Goal: Find specific page/section: Find specific page/section

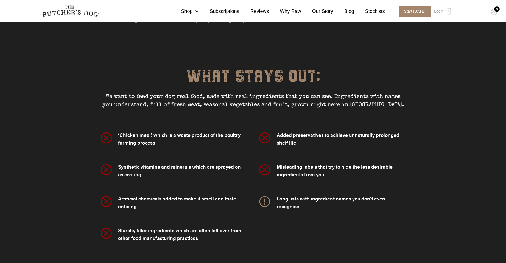
scroll to position [1477, 0]
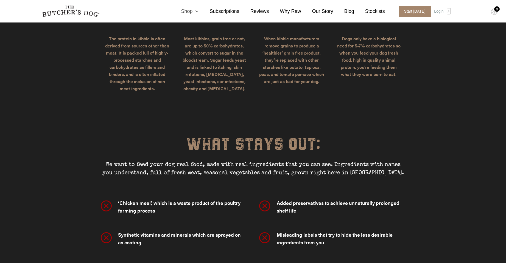
click at [192, 11] on link "Shop" at bounding box center [184, 11] width 29 height 7
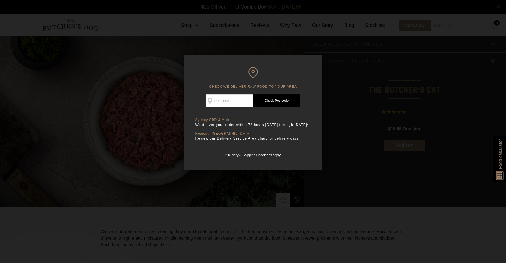
click at [230, 103] on input "Check Availability At" at bounding box center [229, 100] width 47 height 13
type input "2019"
click at [278, 101] on link "Check Postcode" at bounding box center [276, 100] width 47 height 13
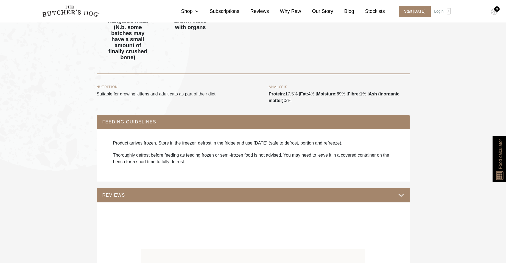
scroll to position [357, 0]
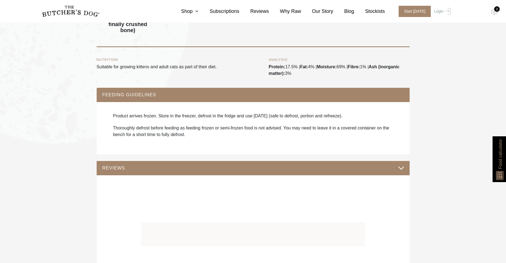
click at [114, 170] on button "REVIEWS" at bounding box center [253, 168] width 302 height 7
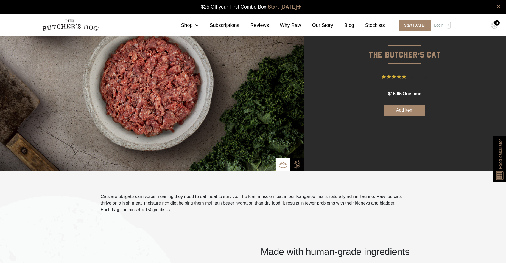
scroll to position [0, 0]
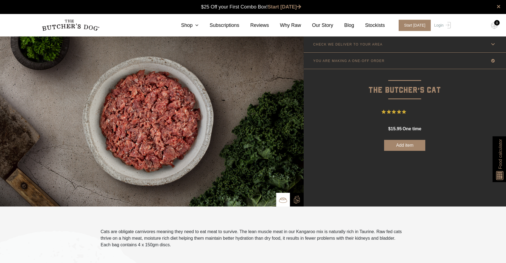
click at [351, 61] on p "YOU ARE MAKING A ONE-OFF ORDER" at bounding box center [348, 61] width 71 height 4
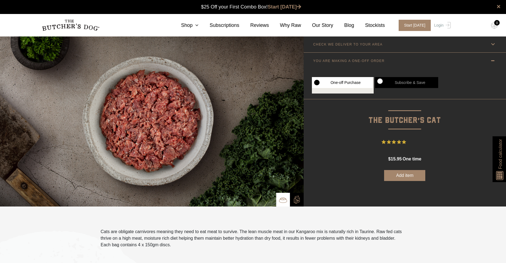
click at [421, 143] on span "5 Reviews" at bounding box center [417, 142] width 19 height 8
click at [391, 143] on icon "Rated 5 out of 5 stars from 5 reviews. Jump to reviews." at bounding box center [389, 142] width 4 height 4
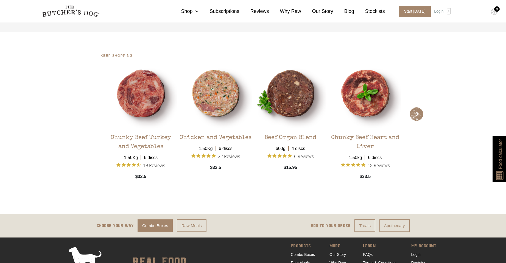
scroll to position [522, 0]
click at [414, 113] on span "›" at bounding box center [417, 115] width 14 height 14
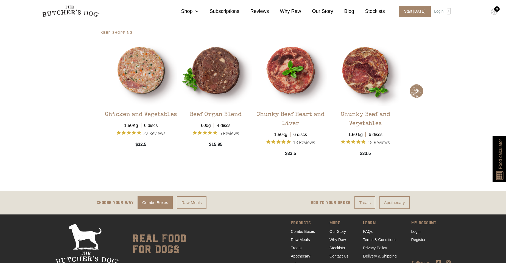
scroll to position [577, 0]
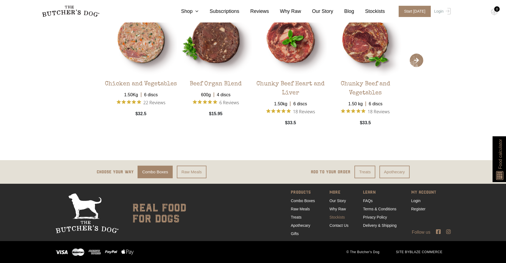
click at [338, 215] on link "Stockists" at bounding box center [337, 217] width 15 height 4
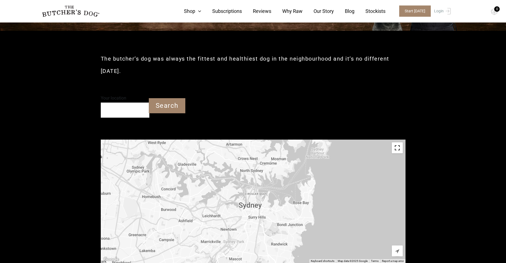
scroll to position [110, 0]
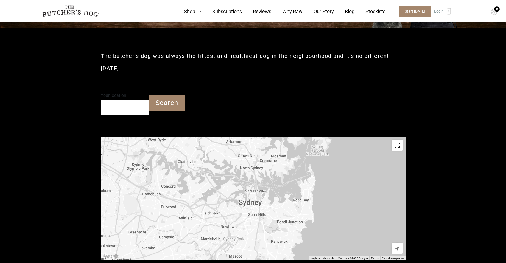
click at [112, 105] on div "Your location" at bounding box center [125, 103] width 49 height 24
click at [125, 108] on input "Your location" at bounding box center [125, 107] width 49 height 15
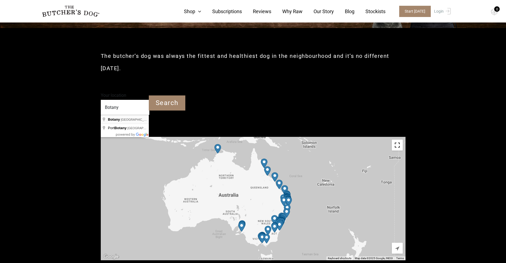
type input "Botany NSW"
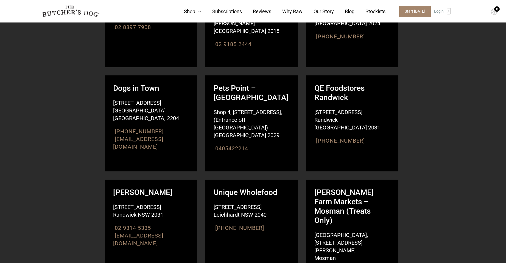
scroll to position [1318, 0]
